Goal: Navigation & Orientation: Understand site structure

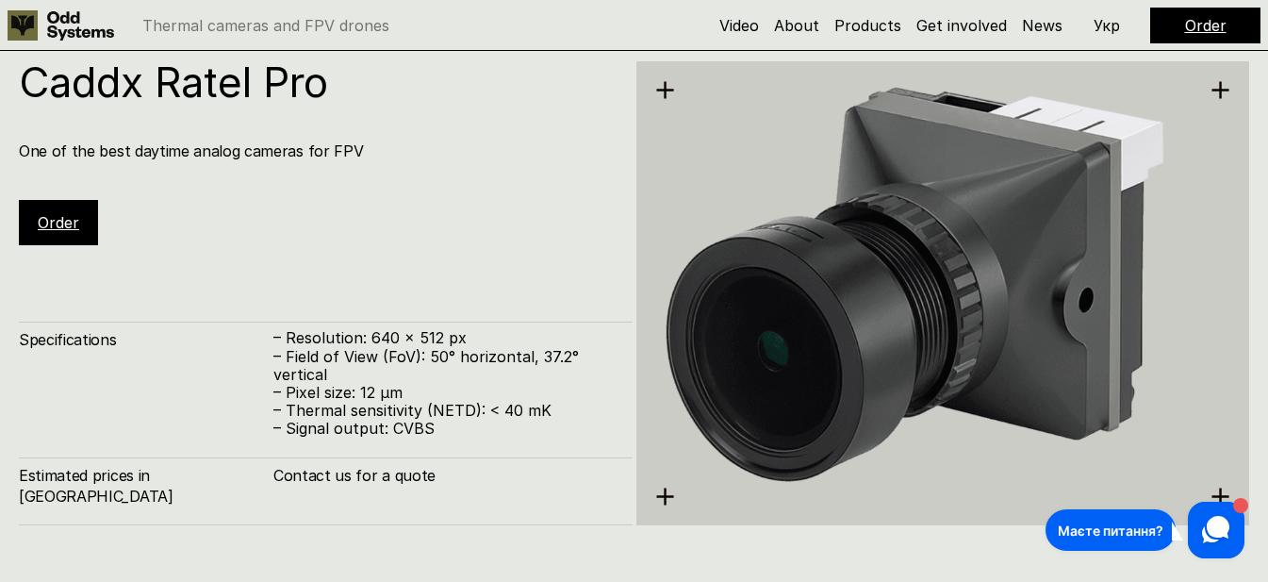
scroll to position [3209, 0]
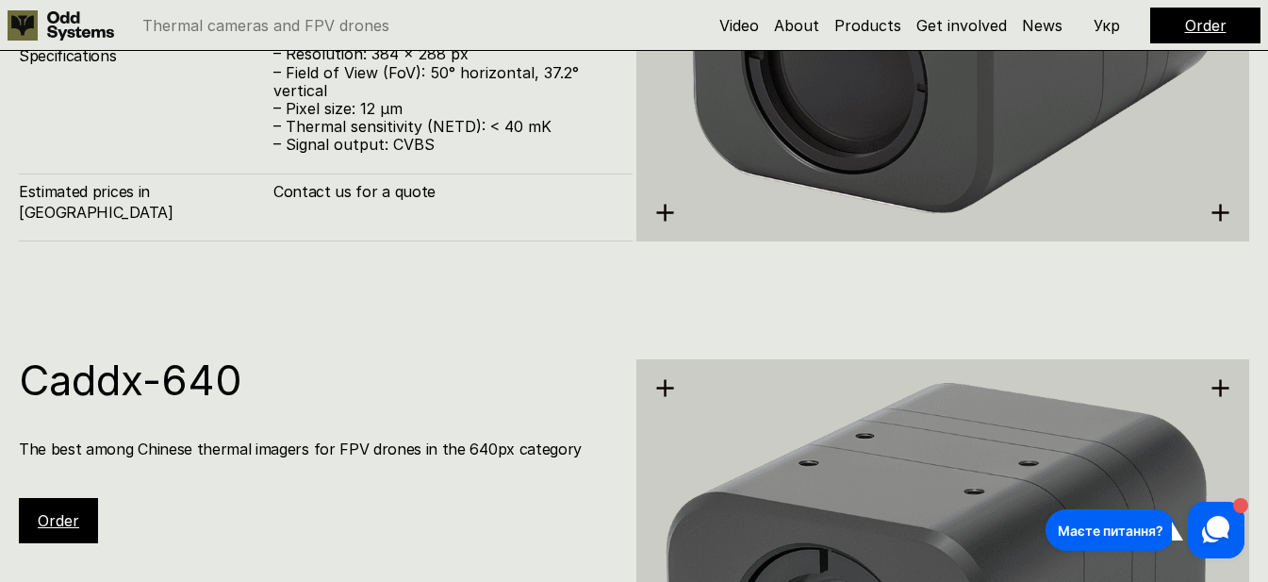
click at [1097, 33] on p "Укр" at bounding box center [1107, 25] width 26 height 15
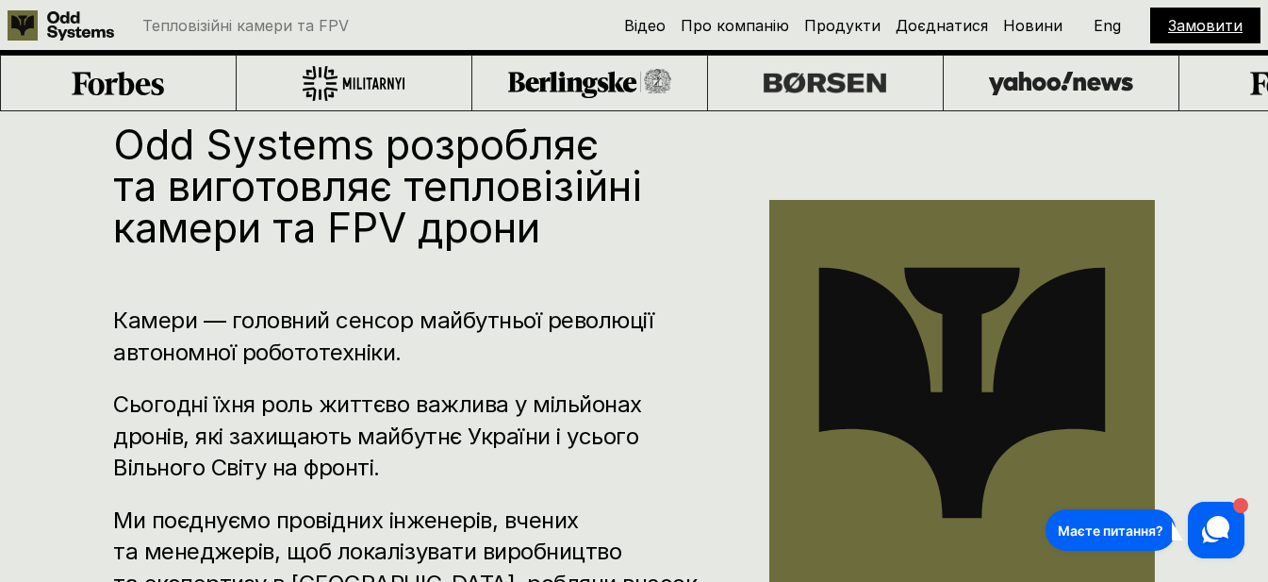
scroll to position [280, 0]
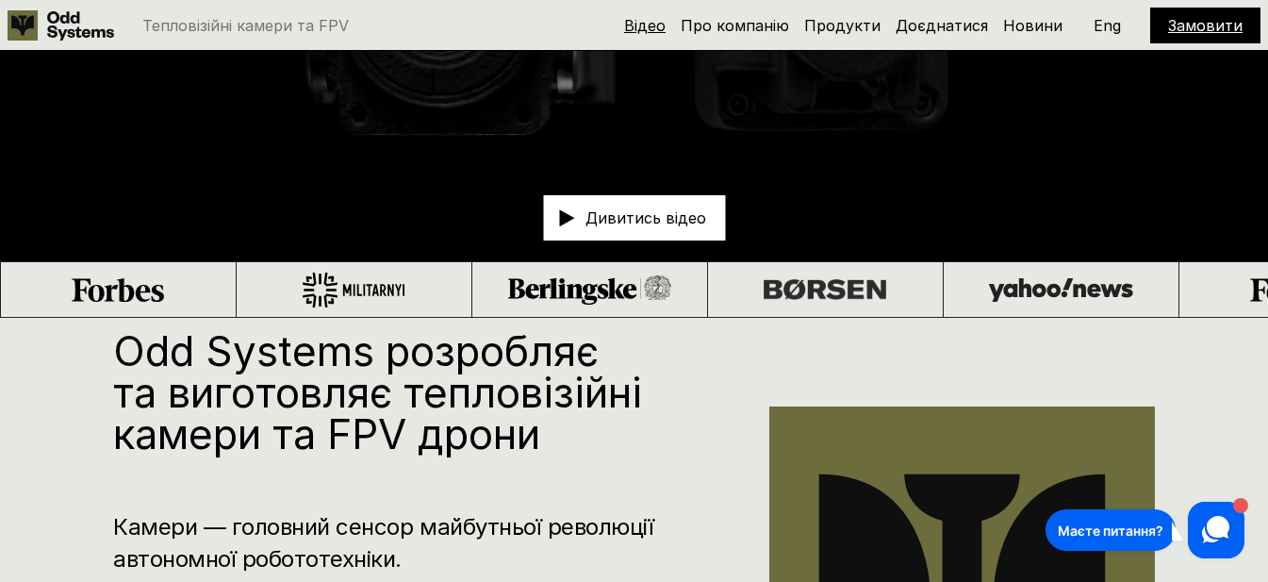
click at [640, 25] on link "Відео" at bounding box center [644, 25] width 41 height 19
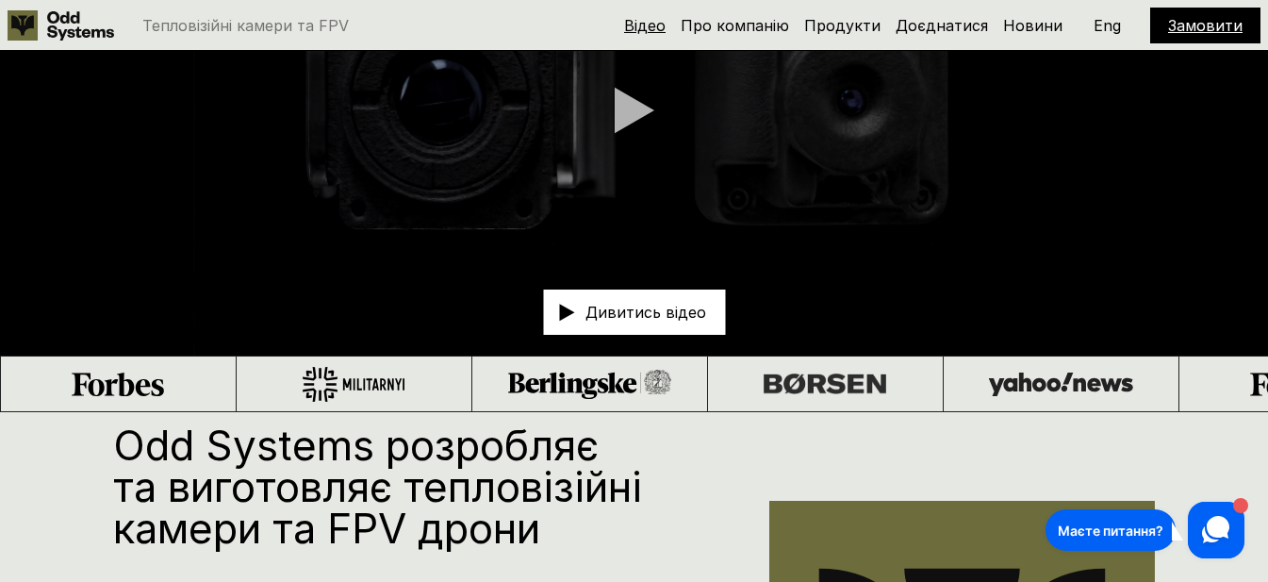
scroll to position [51, 0]
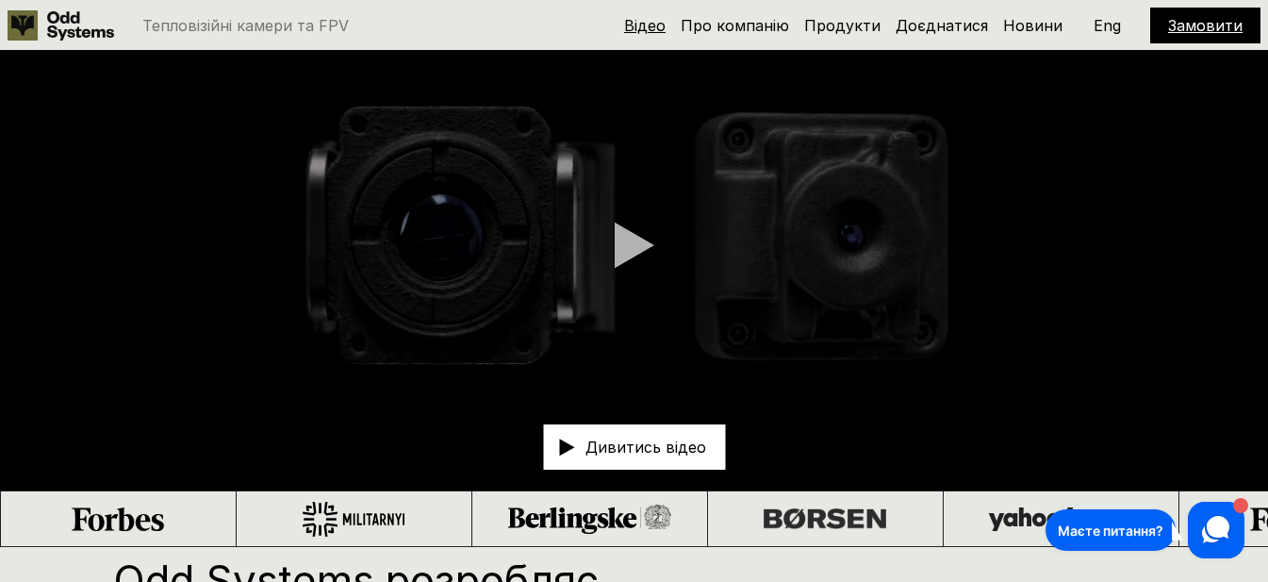
click at [666, 22] on link "Відео" at bounding box center [644, 25] width 41 height 19
click at [719, 16] on link "Про компанію" at bounding box center [735, 25] width 108 height 19
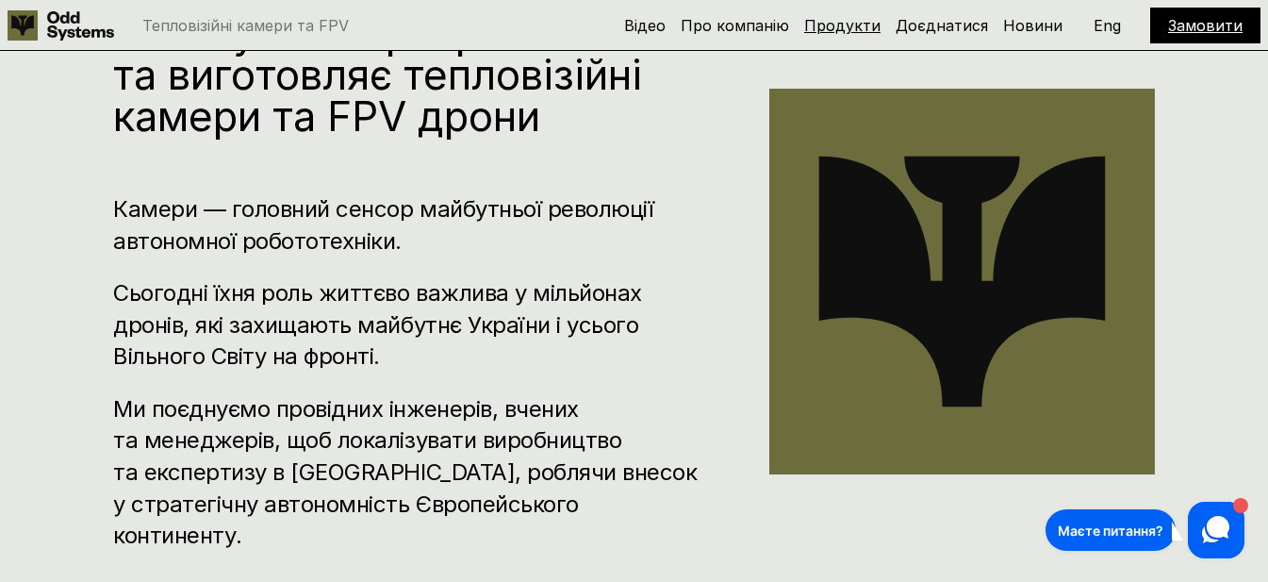
click at [840, 18] on link "Продукти" at bounding box center [842, 25] width 76 height 19
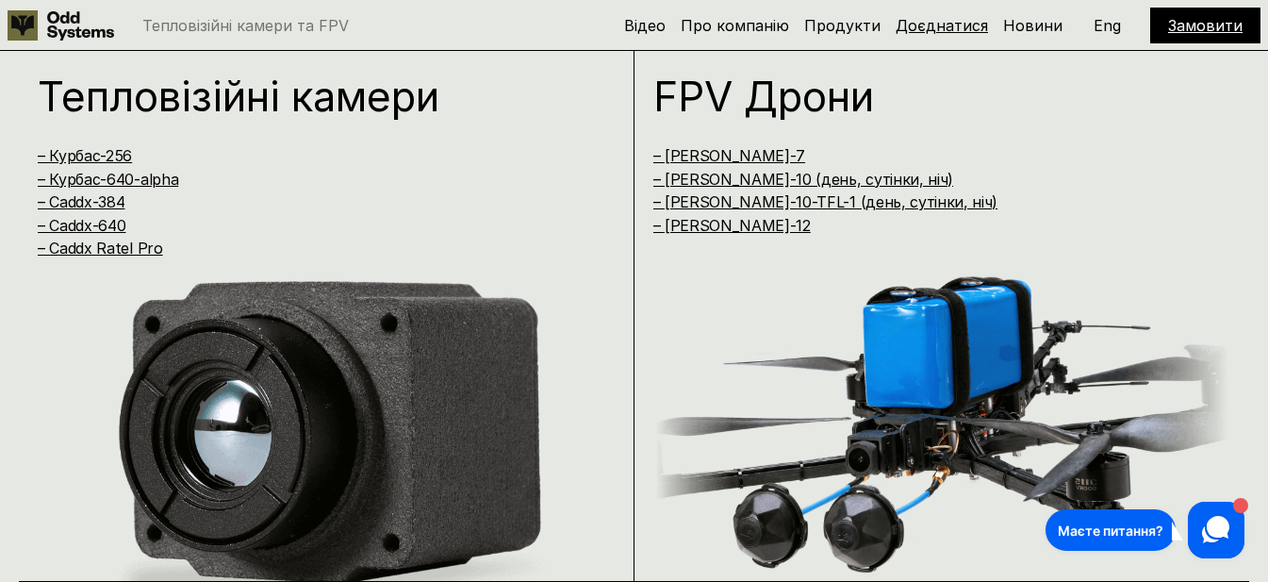
click at [951, 23] on link "Доєднатися" at bounding box center [942, 25] width 92 height 19
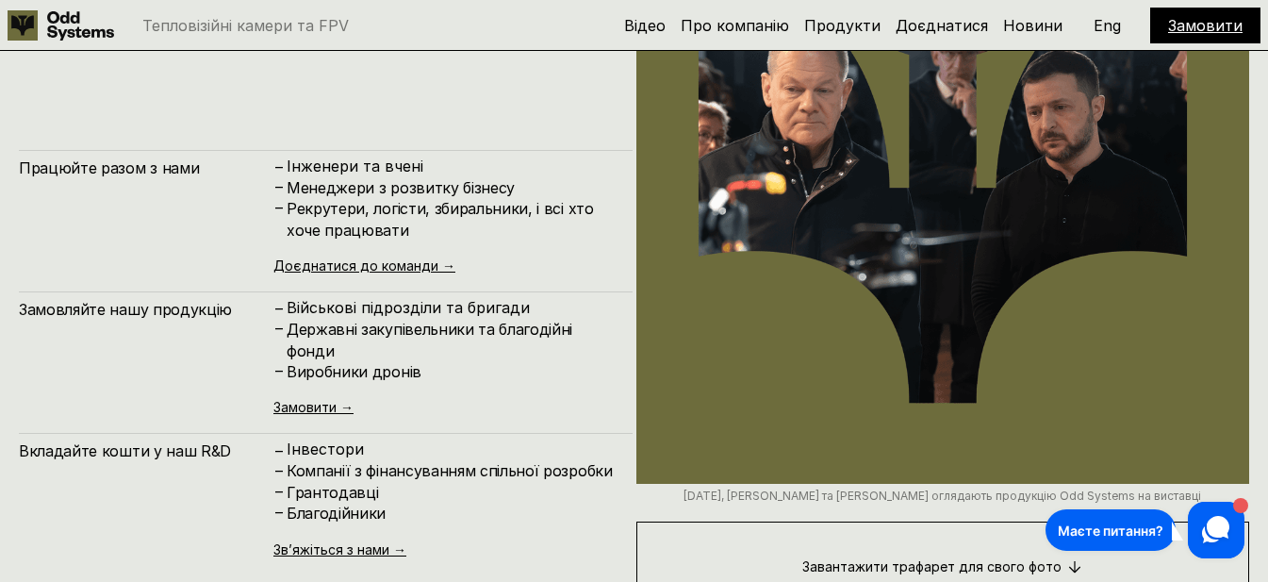
scroll to position [7219, 0]
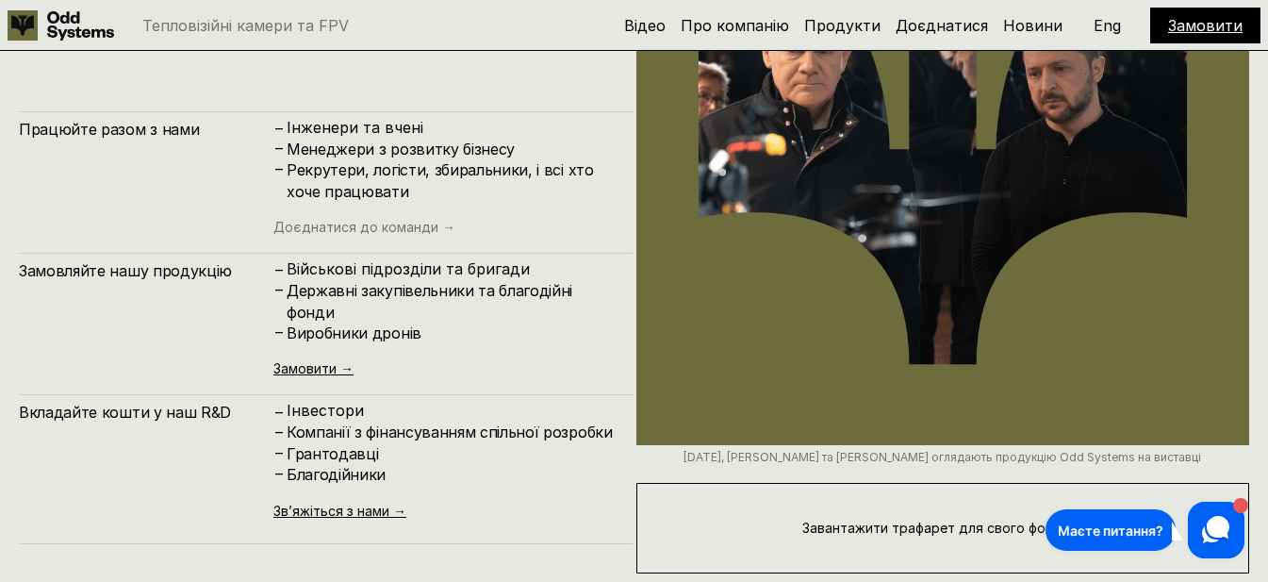
click at [443, 230] on link "Доєднатися до команди →" at bounding box center [364, 227] width 182 height 16
